Goal: Task Accomplishment & Management: Complete application form

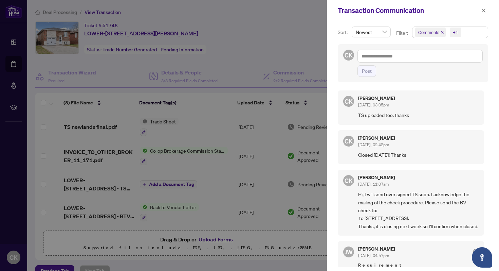
scroll to position [13, 0]
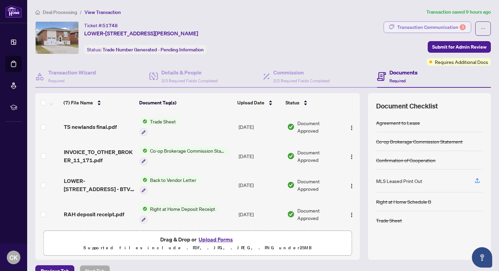
click at [423, 25] on div "Transaction Communication 3" at bounding box center [431, 27] width 69 height 11
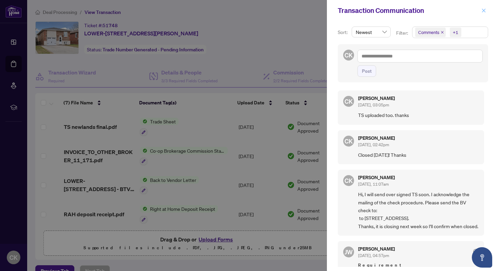
click at [486, 10] on icon "close" at bounding box center [484, 10] width 5 height 5
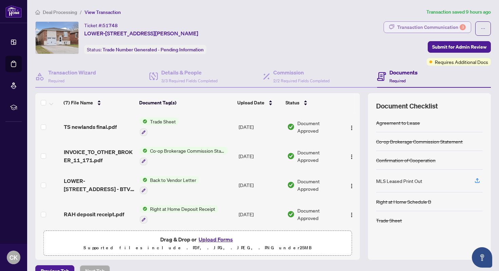
click at [462, 27] on div "3" at bounding box center [463, 27] width 6 height 6
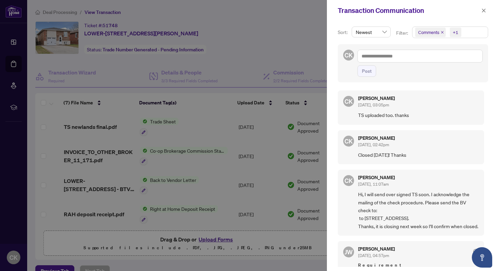
click at [383, 32] on span "Newest" at bounding box center [371, 32] width 31 height 10
click at [484, 12] on icon "close" at bounding box center [484, 10] width 5 height 5
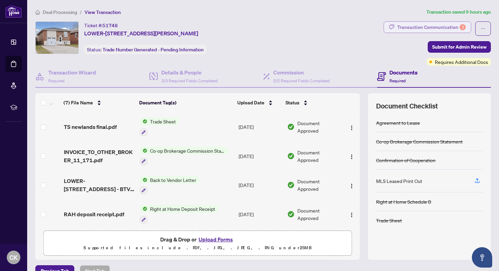
click at [449, 27] on div "Transaction Communication 3" at bounding box center [431, 27] width 69 height 11
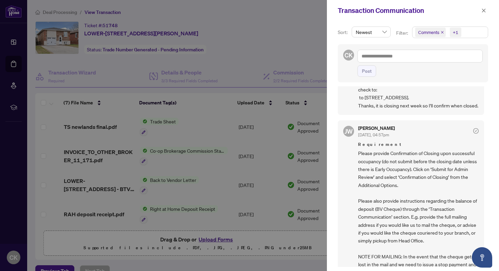
scroll to position [149, 0]
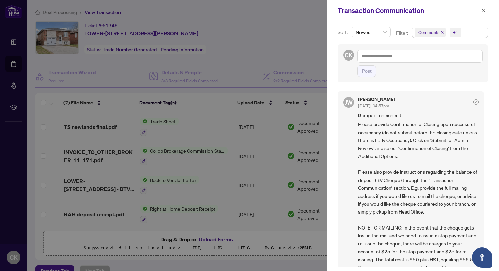
click at [298, 41] on div at bounding box center [249, 135] width 499 height 271
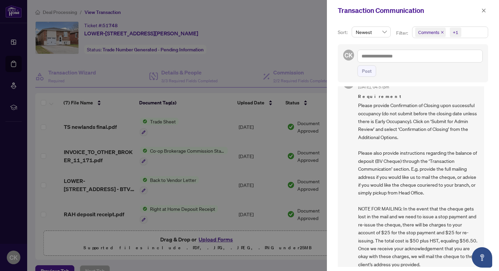
scroll to position [163, 0]
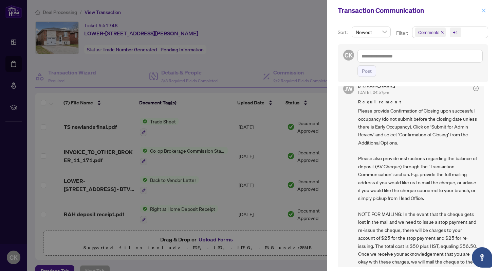
click at [486, 11] on icon "close" at bounding box center [484, 10] width 5 height 5
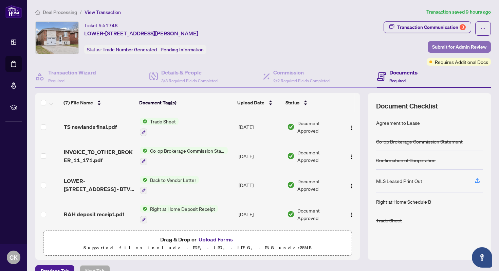
click at [440, 44] on span "Submit for Admin Review" at bounding box center [459, 46] width 54 height 11
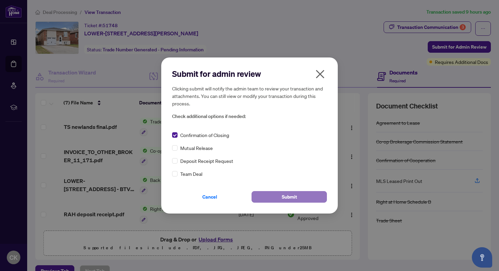
click at [278, 200] on button "Submit" at bounding box center [289, 197] width 75 height 12
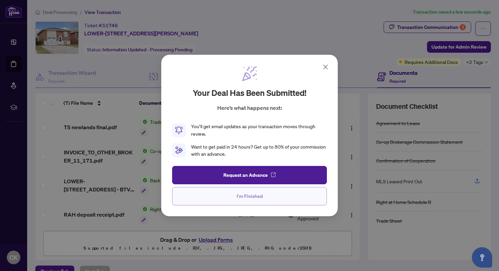
click at [242, 196] on span "I'm Finished" at bounding box center [250, 196] width 26 height 11
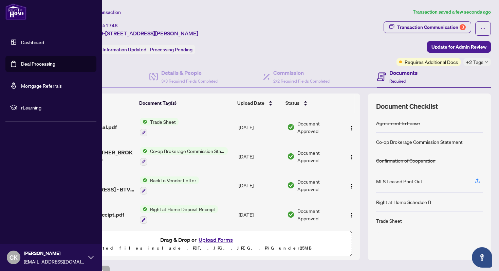
click at [21, 40] on link "Dashboard" at bounding box center [32, 42] width 23 height 6
